Goal: Go to known website: Go to known website

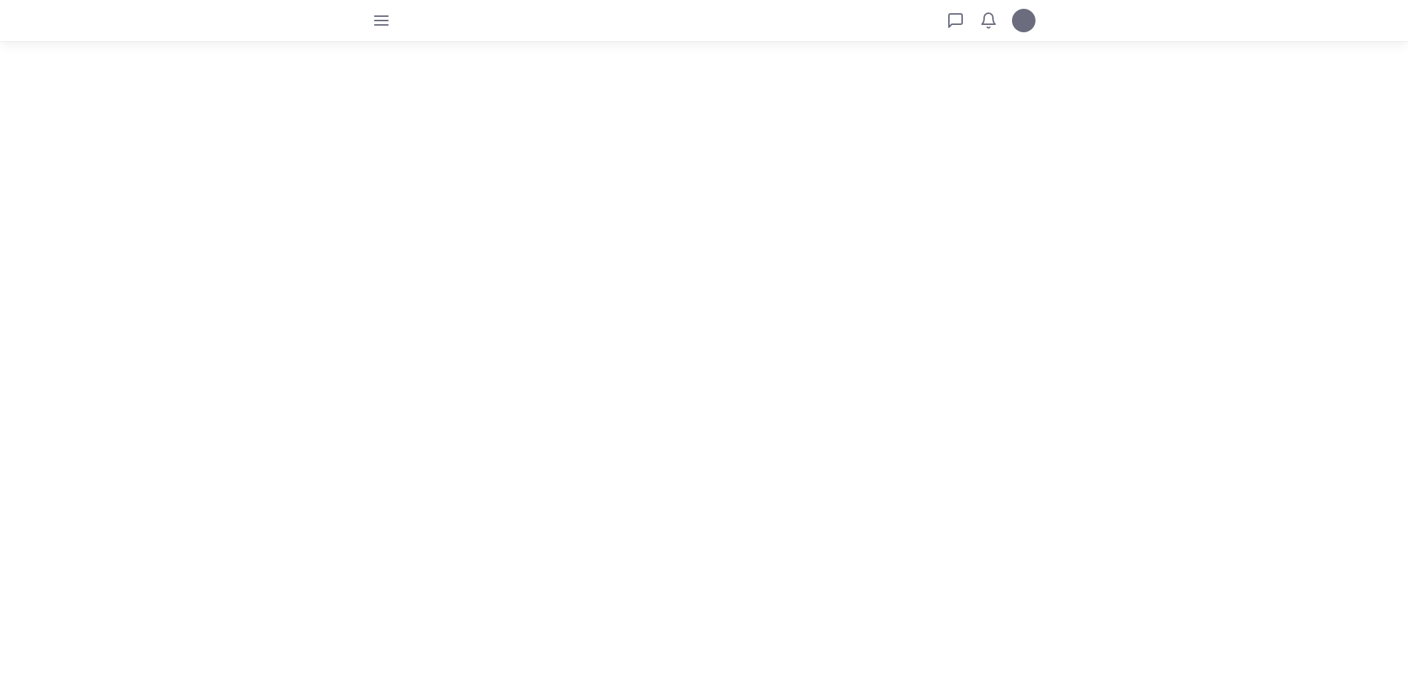
click at [392, 23] on span "button" at bounding box center [380, 20] width 23 height 23
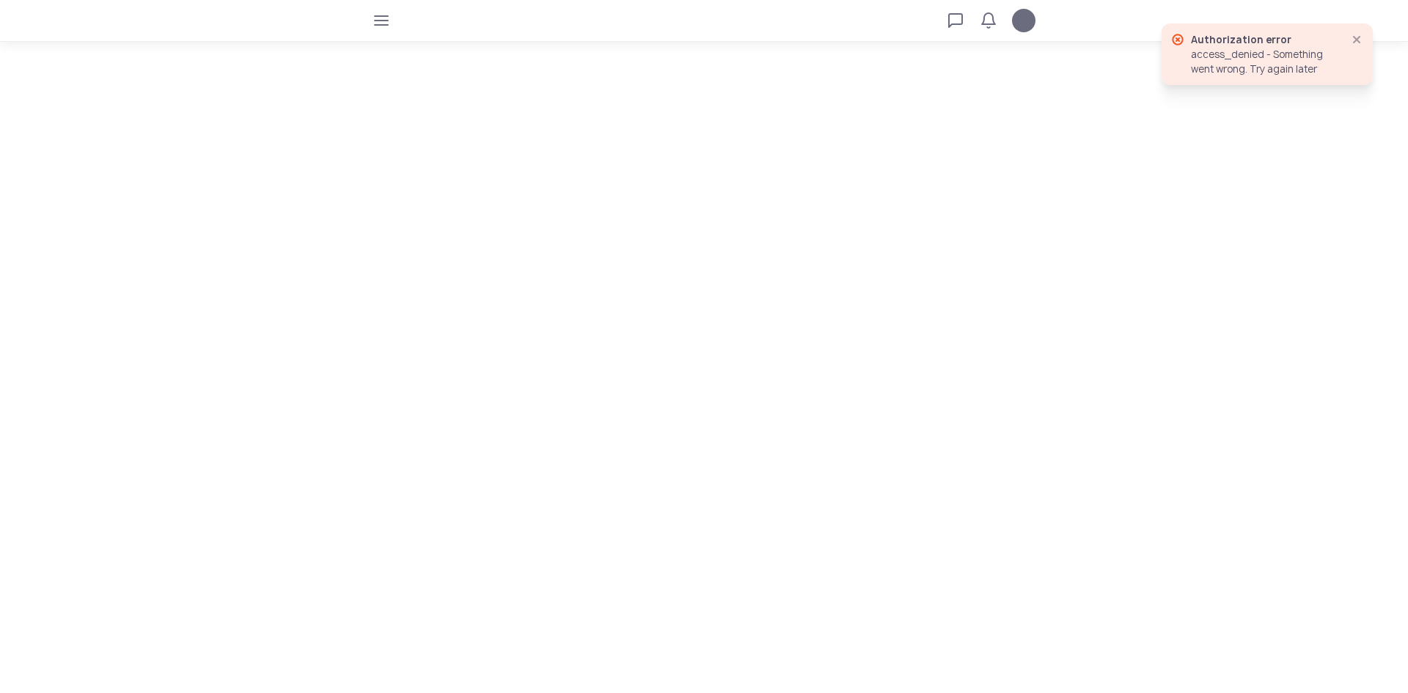
click at [386, 21] on icon "button" at bounding box center [381, 21] width 12 height 12
